Goal: Check status: Check status

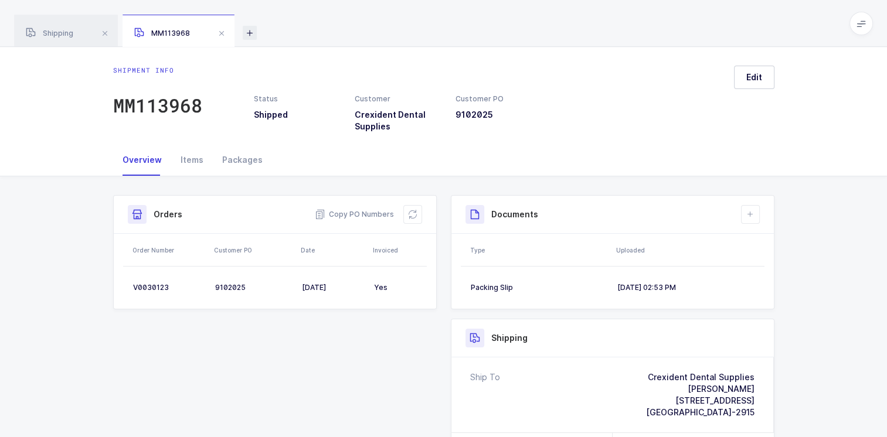
click at [251, 35] on icon at bounding box center [250, 33] width 14 height 14
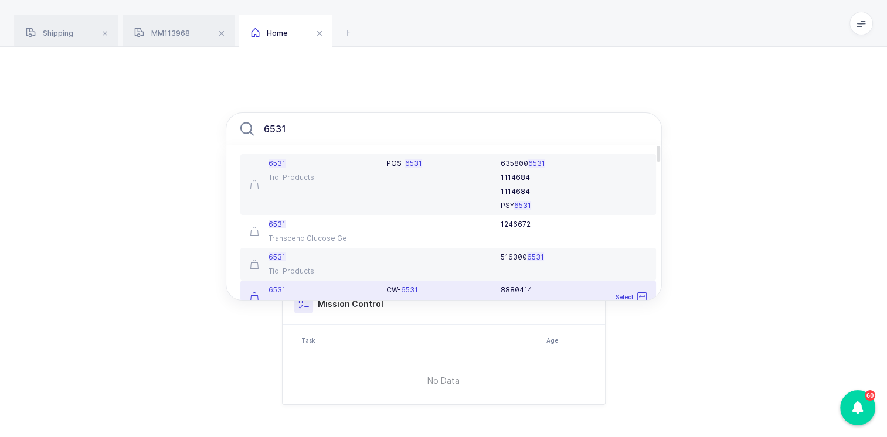
type input "6531"
click at [322, 34] on span at bounding box center [319, 33] width 14 height 14
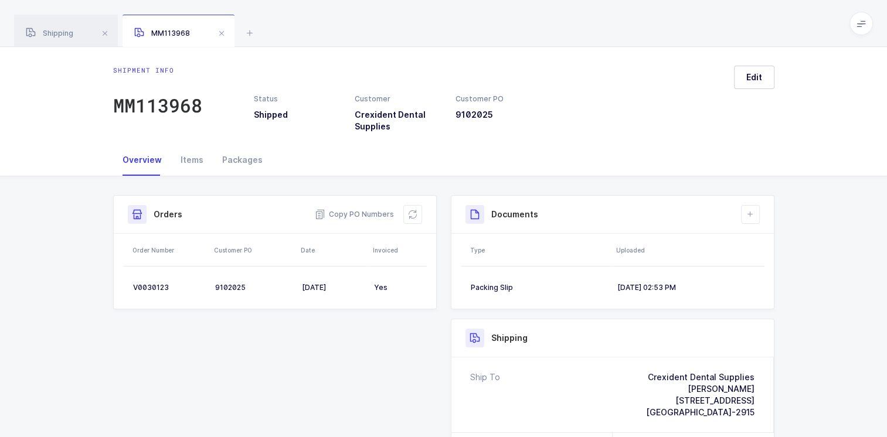
drag, startPoint x: 230, startPoint y: 35, endPoint x: 144, endPoint y: 39, distance: 85.7
click at [223, 36] on span at bounding box center [222, 33] width 14 height 14
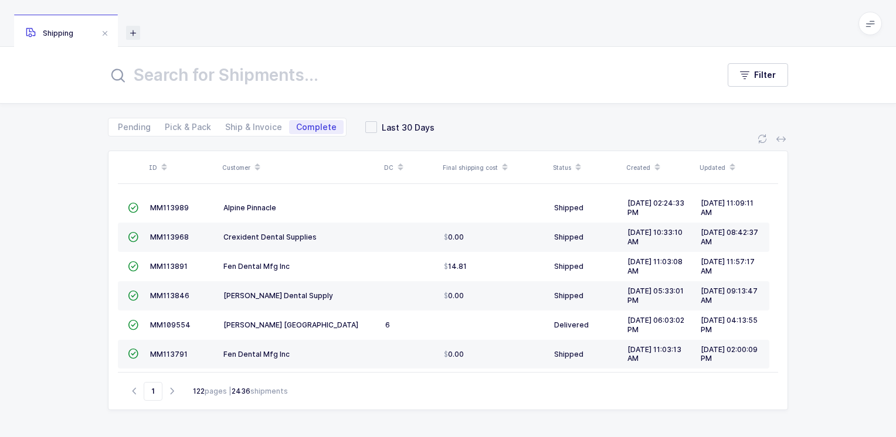
click at [136, 34] on icon at bounding box center [133, 33] width 14 height 14
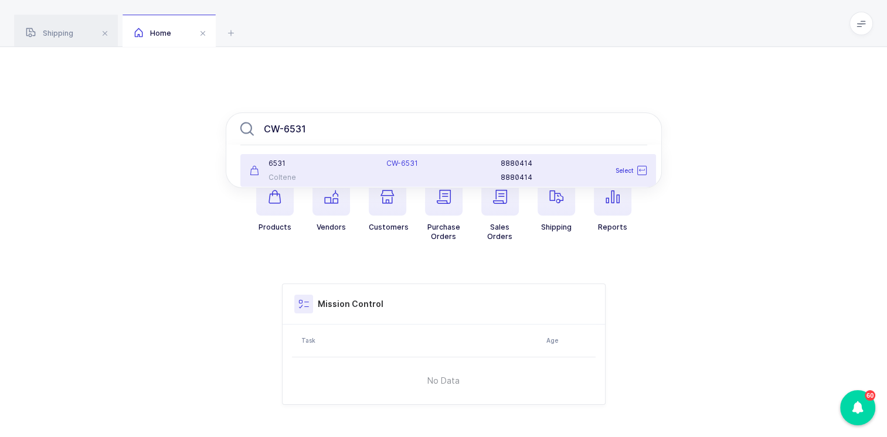
type input "CW-6531"
click at [315, 164] on div "6531" at bounding box center [311, 163] width 123 height 9
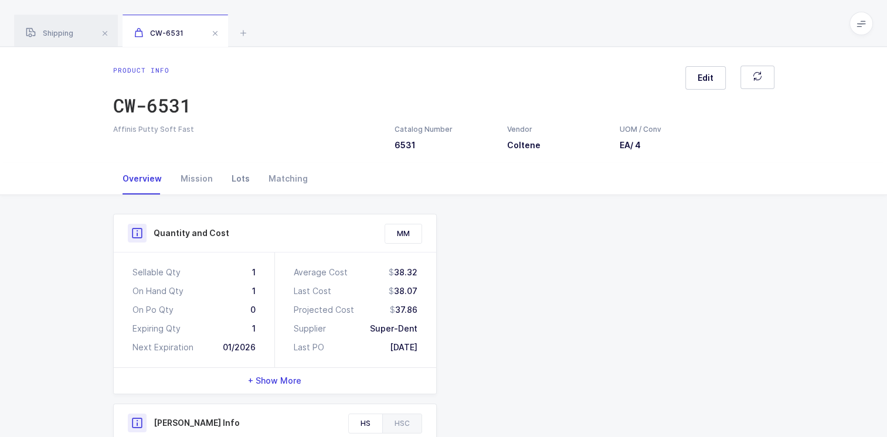
click at [237, 178] on div "Lots" at bounding box center [240, 179] width 37 height 32
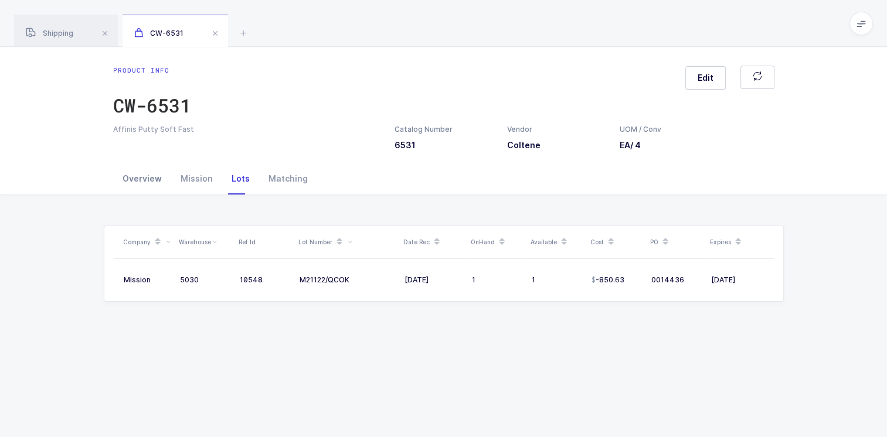
click at [144, 179] on div "Overview" at bounding box center [142, 179] width 58 height 32
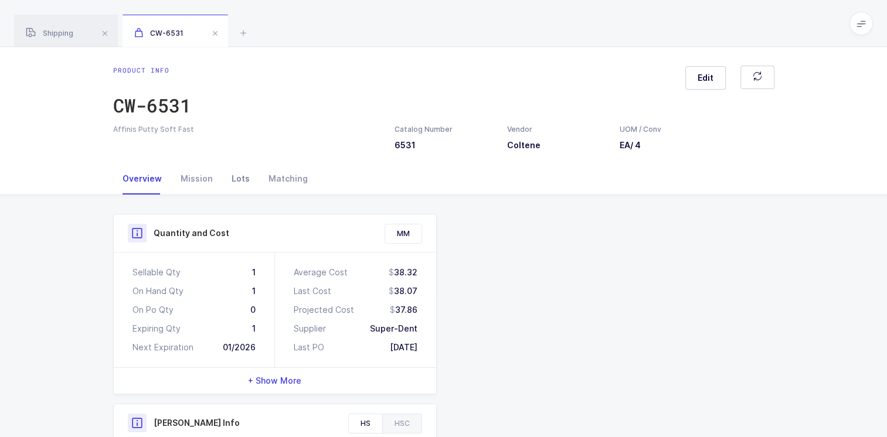
click at [239, 179] on div "Lots" at bounding box center [240, 179] width 37 height 32
